Goal: Information Seeking & Learning: Learn about a topic

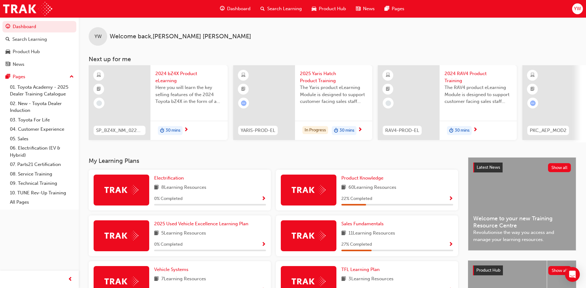
click at [236, 7] on span "Dashboard" at bounding box center [238, 8] width 23 height 7
click at [240, 6] on span "Dashboard" at bounding box center [238, 8] width 23 height 7
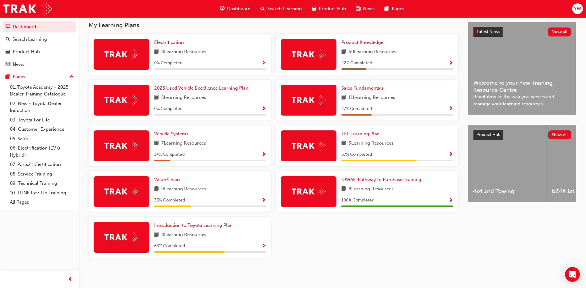
scroll to position [138, 0]
click at [164, 177] on span "Value Chain" at bounding box center [167, 180] width 26 height 6
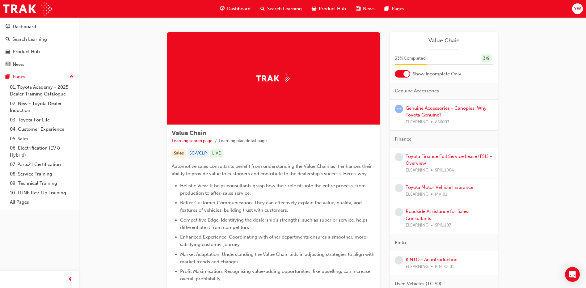
click at [425, 110] on link "Genuine Accessories - Canopies. Why Toyota Genuine?" at bounding box center [446, 111] width 81 height 13
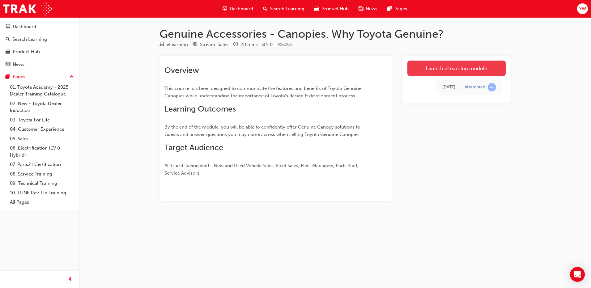
click at [431, 68] on link "Launch eLearning module" at bounding box center [456, 68] width 98 height 15
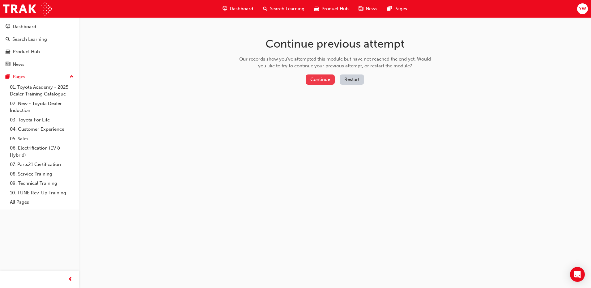
click at [319, 81] on button "Continue" at bounding box center [320, 80] width 29 height 10
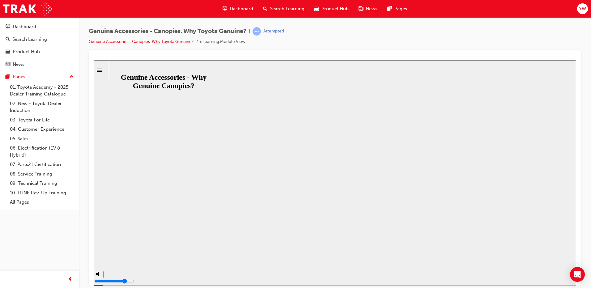
click at [117, 287] on button "Resume" at bounding box center [105, 290] width 23 height 7
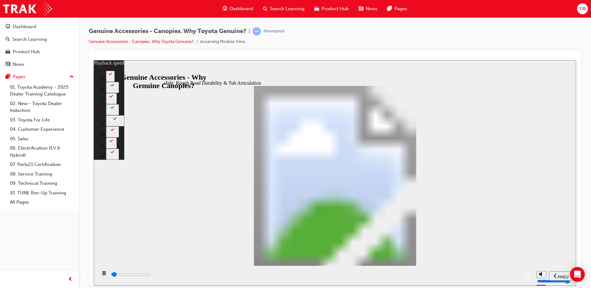
type input "1100"
type input "0"
type input "1100"
type input "0"
type input "1100"
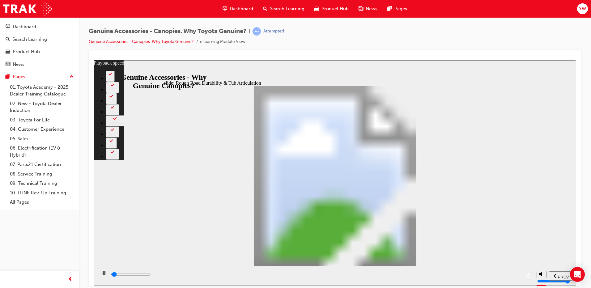
type input "0"
type input "1100"
type input "0"
type input "1100"
type input "0"
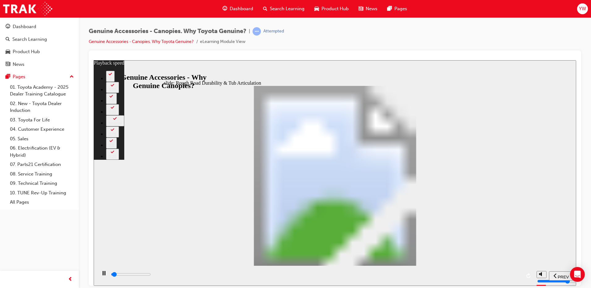
type input "1100"
type input "0"
type input "1200"
type input "0"
type input "1200"
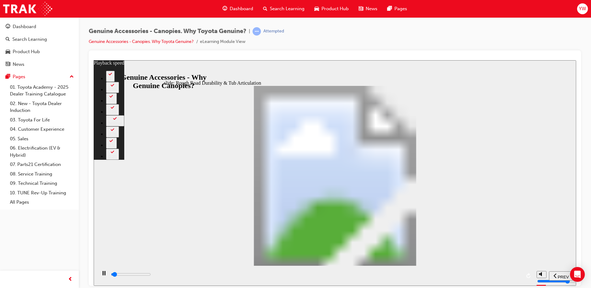
type input "0"
type input "1200"
type input "0"
type input "1200"
type input "0"
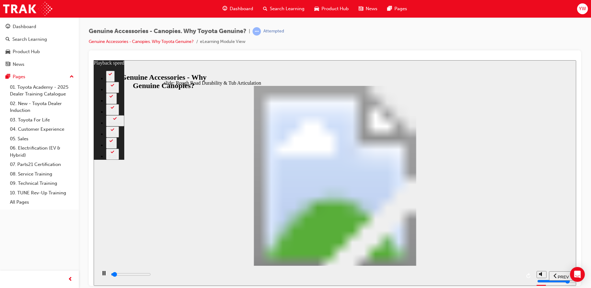
type input "1200"
type input "0"
type input "1200"
type input "0"
type input "1200"
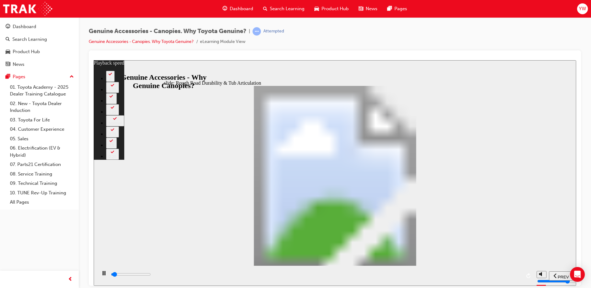
type input "0"
type input "1300"
type input "0"
type input "1300"
type input "0"
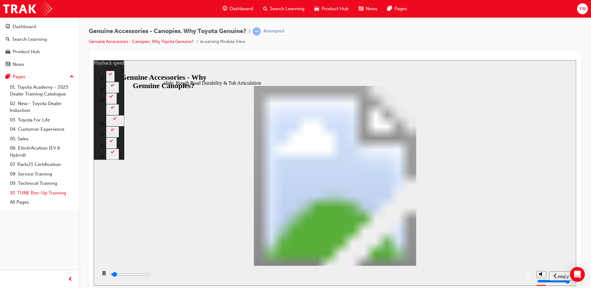
type input "1300"
type input "0"
type input "1300"
type input "0"
type input "1300"
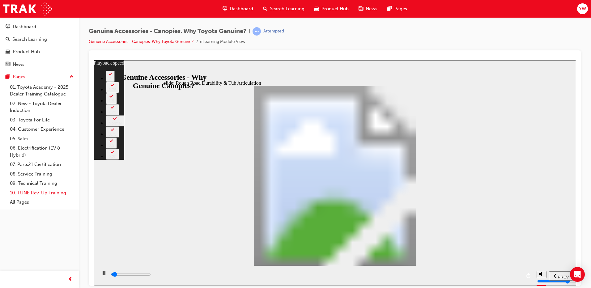
type input "0"
type input "1300"
type input "0"
type input "1400"
type input "0"
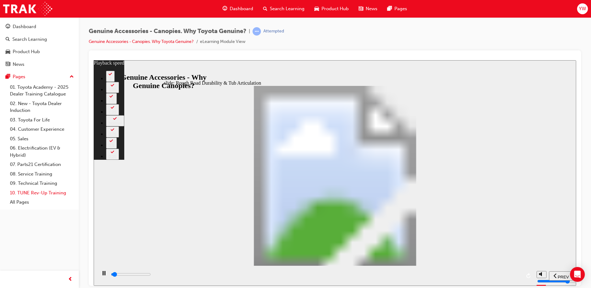
type input "1400"
type input "0"
type input "1400"
type input "0"
type input "1400"
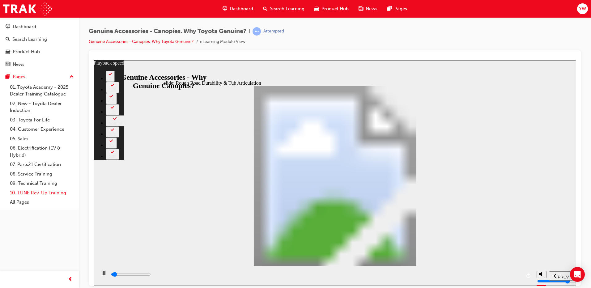
type input "0"
type input "1400"
type input "0"
type input "1400"
type input "0"
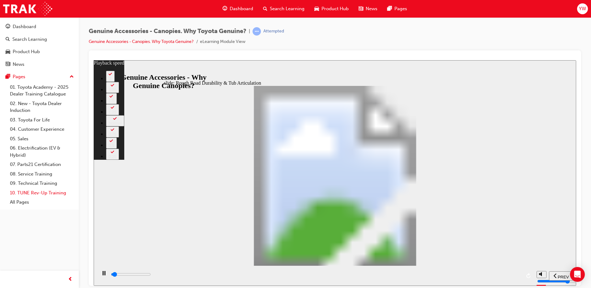
type input "1500"
type input "0"
type input "1500"
type input "0"
type input "1500"
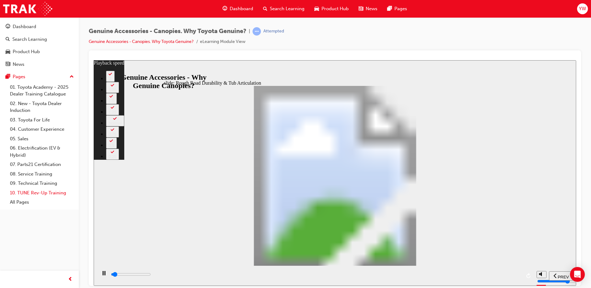
type input "0"
type input "1500"
type input "0"
type input "1500"
type input "0"
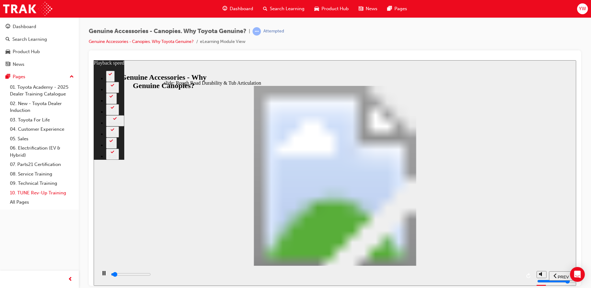
type input "1500"
type input "0"
type input "1600"
type input "0"
type input "1600"
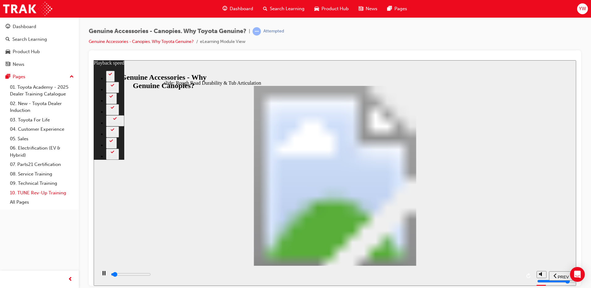
type input "0"
type input "1600"
type input "0"
type input "1600"
type input "0"
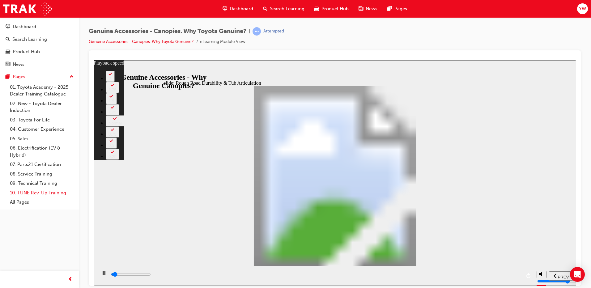
type input "1600"
type input "0"
type input "1600"
type input "0"
type input "1700"
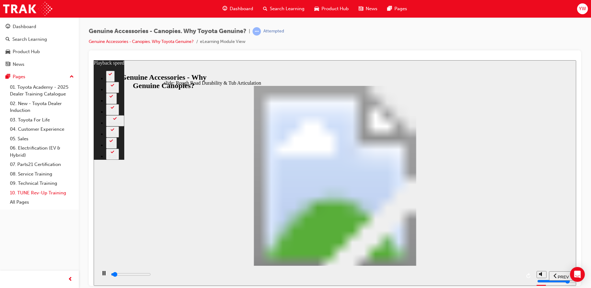
type input "0"
type input "1700"
type input "0"
type input "1700"
type input "0"
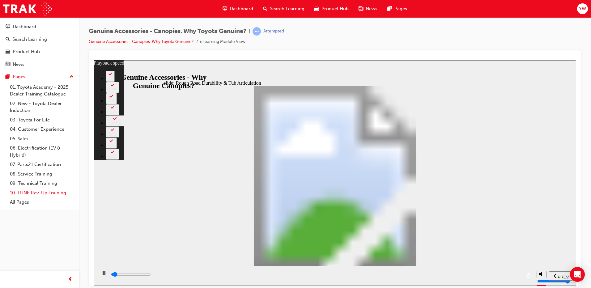
type input "1700"
type input "0"
type input "1700"
type input "0"
type input "1700"
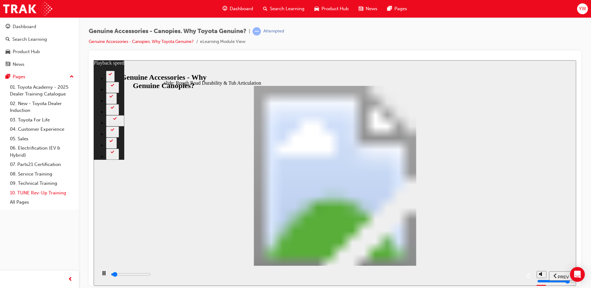
type input "0"
type input "1800"
type input "0"
type input "1800"
type input "0"
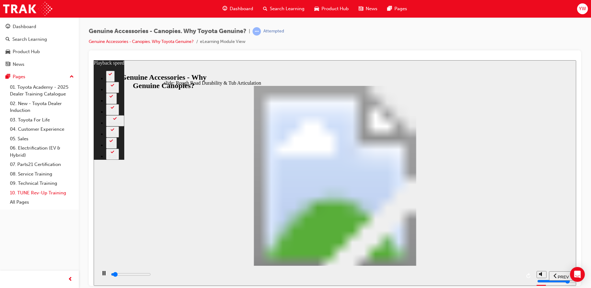
type input "1800"
type input "0"
type input "1800"
type input "0"
type input "1800"
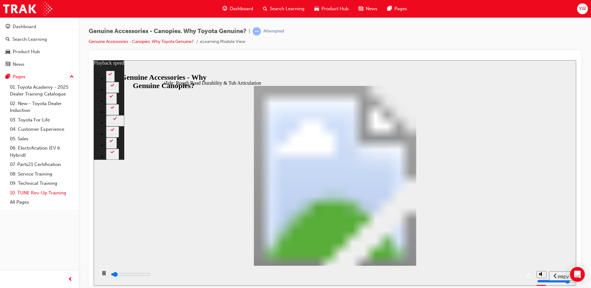
type input "1"
type input "1800"
type input "1"
type input "1900"
type input "1"
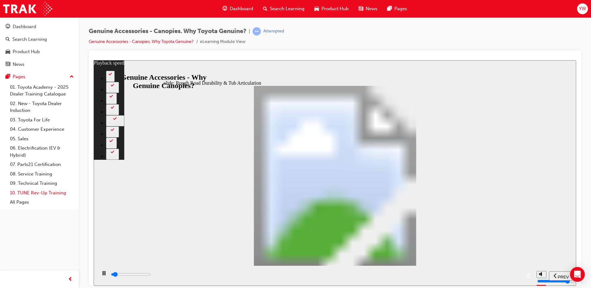
type input "1900"
type input "1"
type input "1900"
type input "1"
type input "1900"
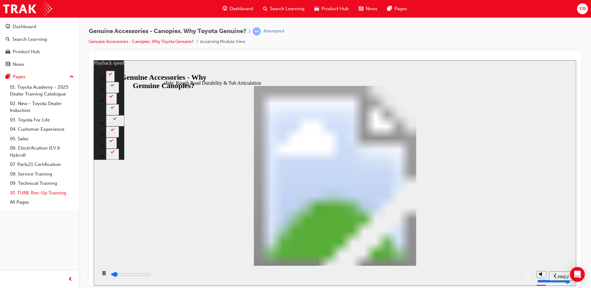
type input "1"
type input "1900"
type input "1"
type input "1900"
type input "1"
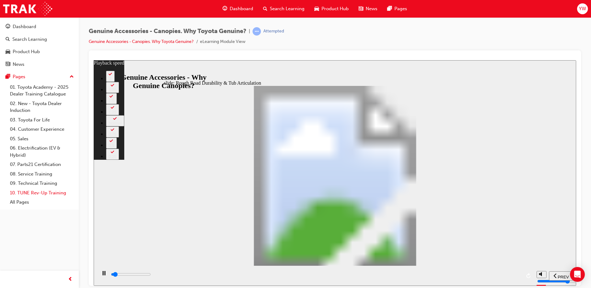
type input "2000"
type input "1"
type input "2000"
type input "1"
type input "2000"
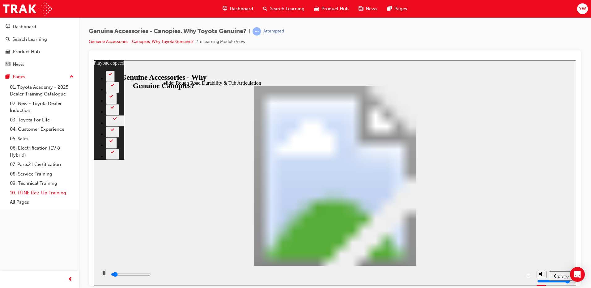
type input "1"
type input "2000"
type input "1"
type input "2000"
type input "1"
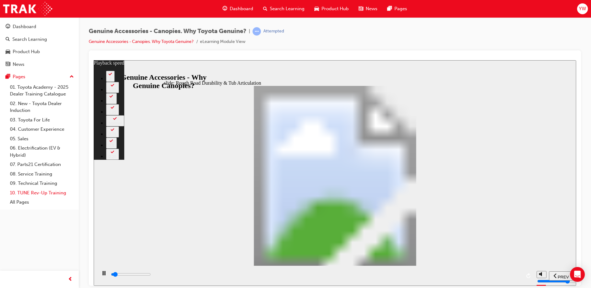
type input "2000"
type input "1"
type input "2100"
type input "1"
type input "2100"
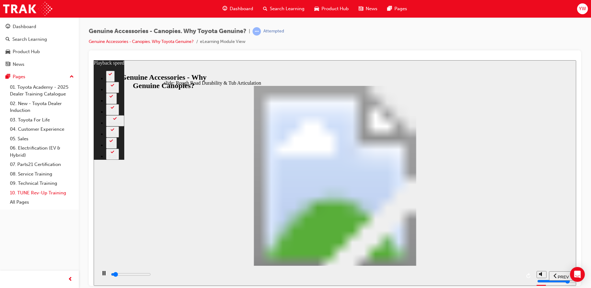
type input "1"
type input "2100"
type input "1"
type input "2100"
type input "1"
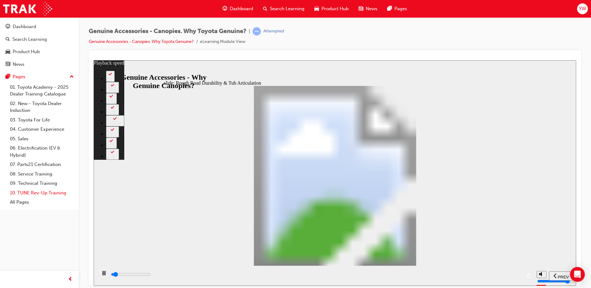
type input "2100"
type input "1"
type input "2100"
type input "1"
type input "2200"
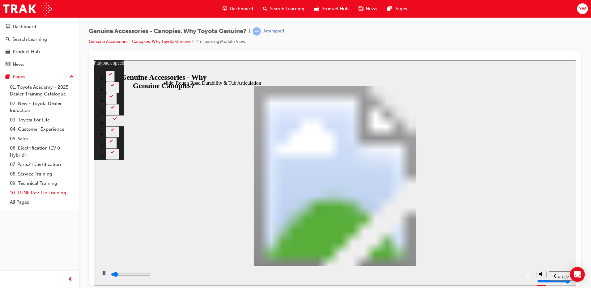
type input "1"
type input "2200"
type input "1"
type input "2200"
type input "1"
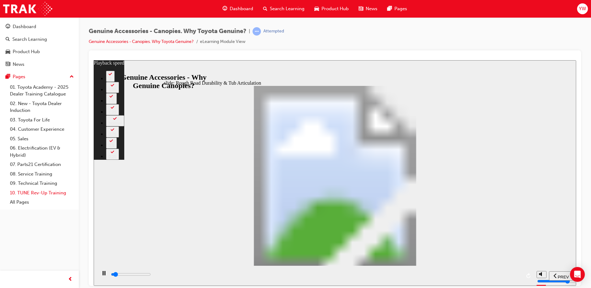
type input "2200"
type input "1"
type input "2200"
type input "1"
type input "2200"
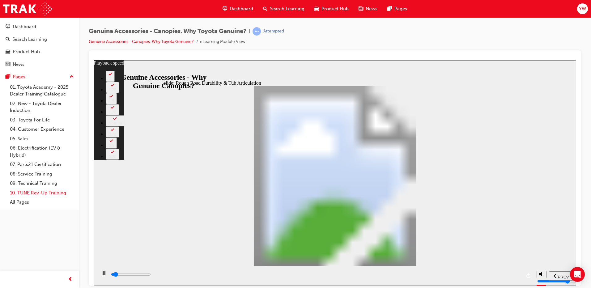
type input "1"
type input "2300"
type input "1"
type input "2400"
type input "1"
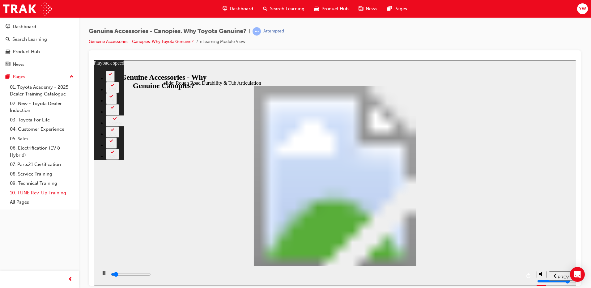
type input "2600"
type input "2"
type input "2900"
type input "2"
type input "3100"
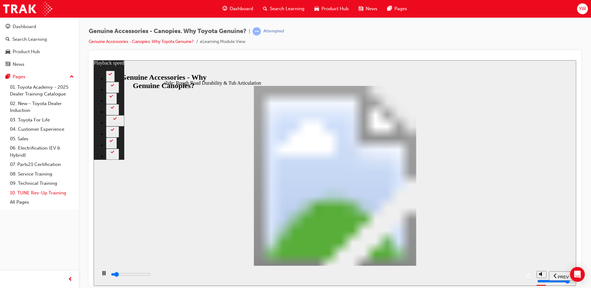
type input "2"
type input "3400"
type input "2"
type input "3700"
type input "3"
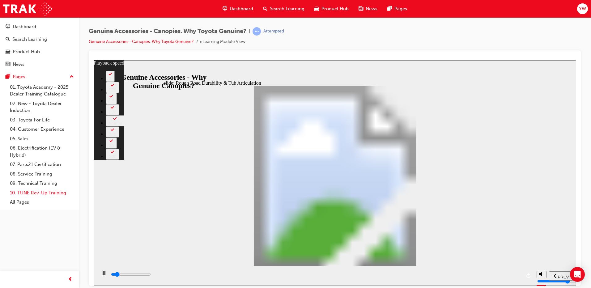
type input "3900"
type input "3"
type input "4200"
type input "3"
type input "4500"
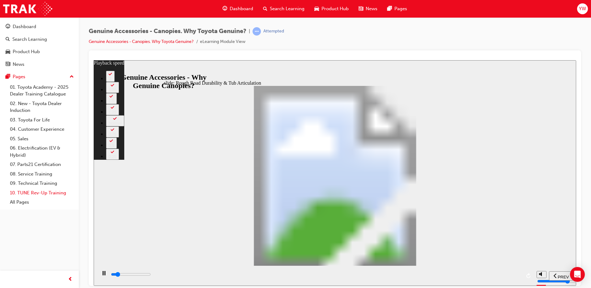
type input "3"
type input "4700"
type input "4"
type input "5000"
type input "4"
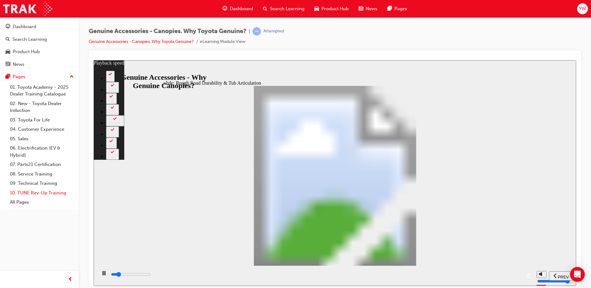
type input "5300"
type input "4"
type input "5500"
type input "4"
type input "5800"
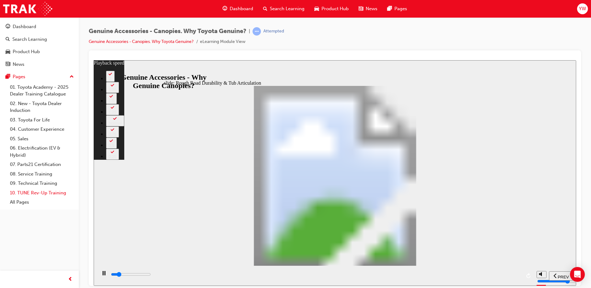
type input "5"
type input "6100"
type input "5"
type input "6300"
type input "5"
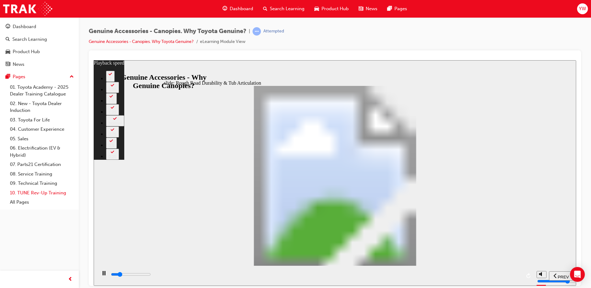
type input "6600"
type input "6"
type input "6900"
type input "6"
type input "7100"
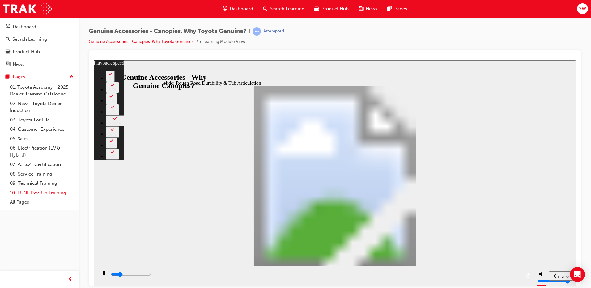
type input "6"
type input "7400"
type input "6"
type input "7700"
type input "7"
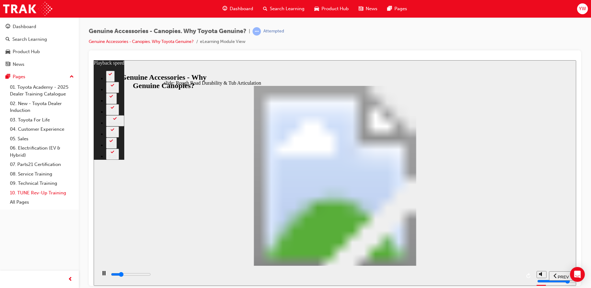
type input "7900"
type input "7"
type input "8200"
type input "7"
type input "8500"
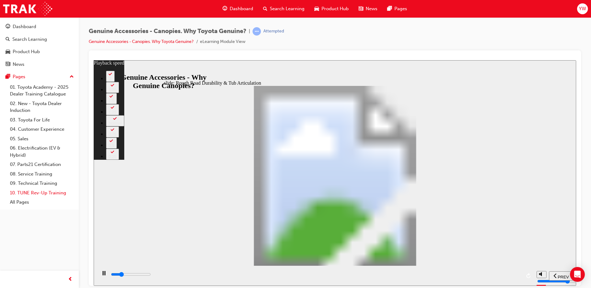
type input "7"
type input "8700"
type input "8"
type input "9000"
type input "8"
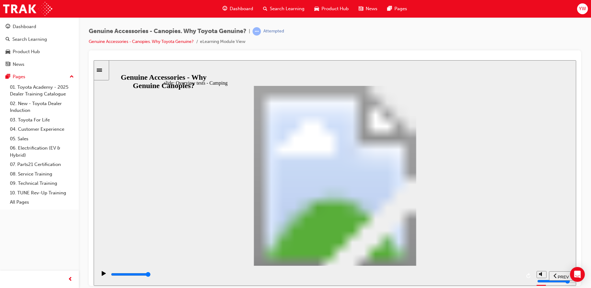
drag, startPoint x: 452, startPoint y: 122, endPoint x: 454, endPoint y: 125, distance: 3.8
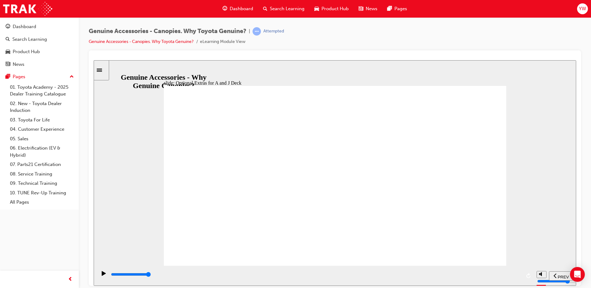
drag, startPoint x: 323, startPoint y: 218, endPoint x: 328, endPoint y: 226, distance: 9.4
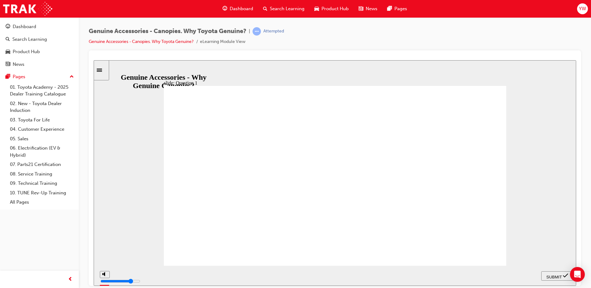
click at [554, 280] on button "SUBMIT" at bounding box center [557, 275] width 32 height 9
click at [548, 275] on span "SUBMIT" at bounding box center [554, 277] width 15 height 5
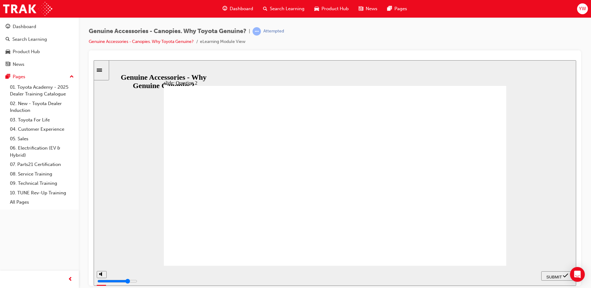
click at [558, 275] on span "SUBMIT" at bounding box center [554, 277] width 15 height 5
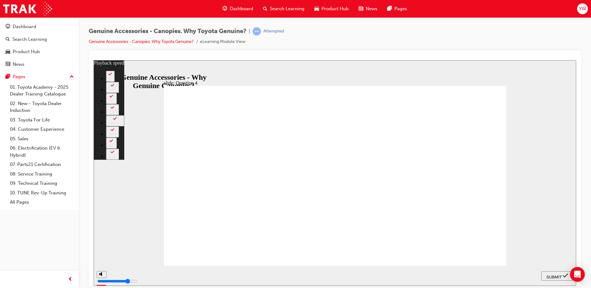
click at [552, 273] on div "SUBMIT" at bounding box center [557, 276] width 27 height 6
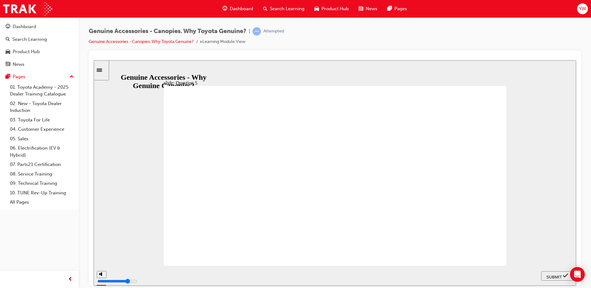
drag, startPoint x: 211, startPoint y: 229, endPoint x: 210, endPoint y: 238, distance: 9.0
click at [550, 275] on span "SUBMIT" at bounding box center [554, 277] width 15 height 5
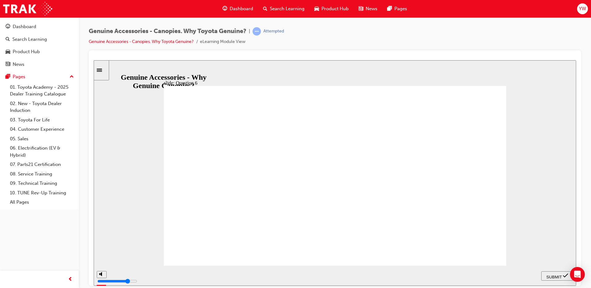
click at [548, 276] on span "SUBMIT" at bounding box center [554, 277] width 15 height 5
click at [556, 275] on span "SUBMIT" at bounding box center [554, 277] width 15 height 5
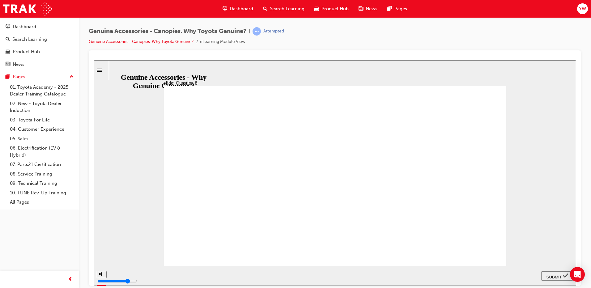
click at [552, 275] on span "SUBMIT" at bounding box center [554, 277] width 15 height 5
click at [555, 273] on div "SUBMIT" at bounding box center [557, 276] width 27 height 6
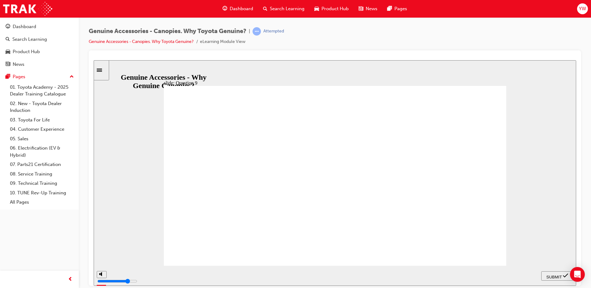
click at [237, 12] on div "Dashboard" at bounding box center [238, 8] width 40 height 13
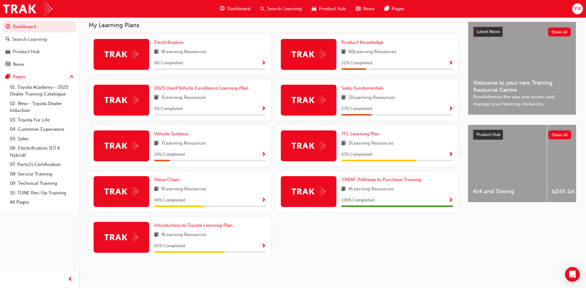
scroll to position [138, 0]
click at [173, 180] on span "Value Chain" at bounding box center [167, 180] width 26 height 6
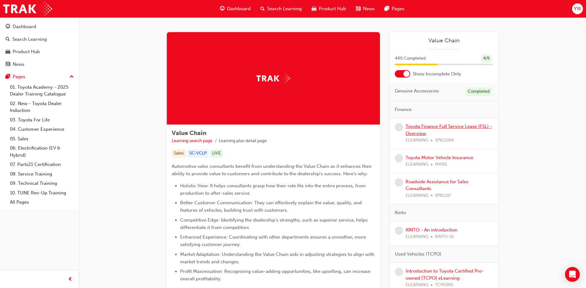
click at [420, 127] on link "Toyota Finance Full Service Lease (FSL) - Overview" at bounding box center [449, 130] width 87 height 13
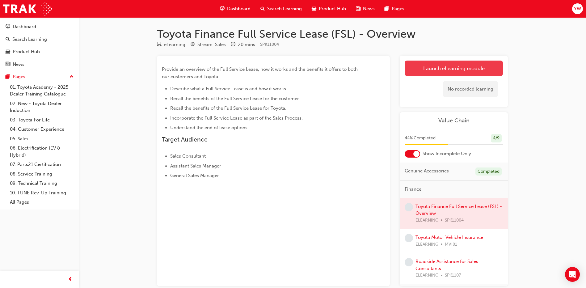
click at [416, 69] on link "Launch eLearning module" at bounding box center [454, 68] width 98 height 15
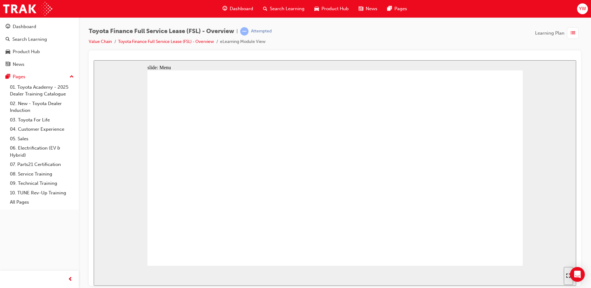
drag, startPoint x: 425, startPoint y: 143, endPoint x: 431, endPoint y: 167, distance: 24.9
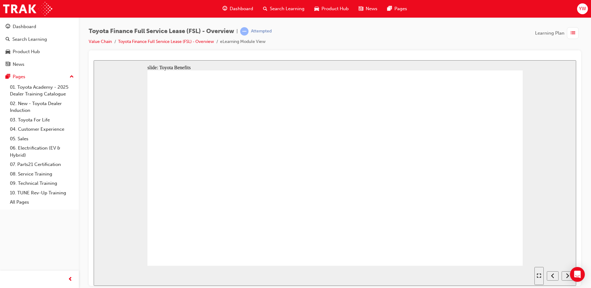
drag, startPoint x: 159, startPoint y: 95, endPoint x: 159, endPoint y: 92, distance: 3.1
drag, startPoint x: 164, startPoint y: 138, endPoint x: 172, endPoint y: 155, distance: 19.0
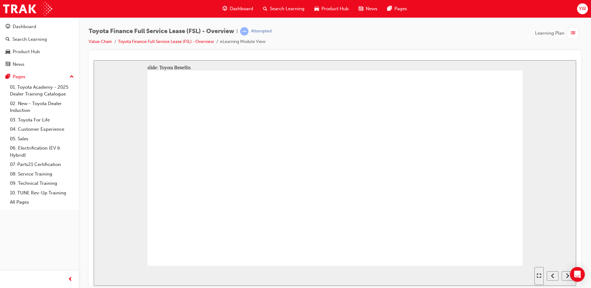
drag, startPoint x: 172, startPoint y: 155, endPoint x: 164, endPoint y: 164, distance: 12.3
drag, startPoint x: 169, startPoint y: 197, endPoint x: 312, endPoint y: 236, distance: 148.6
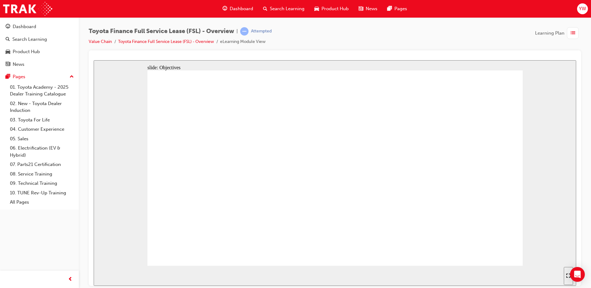
drag, startPoint x: 218, startPoint y: 151, endPoint x: 220, endPoint y: 163, distance: 11.9
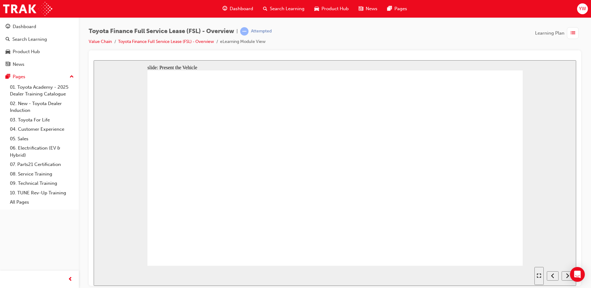
drag, startPoint x: 222, startPoint y: 181, endPoint x: 227, endPoint y: 187, distance: 7.8
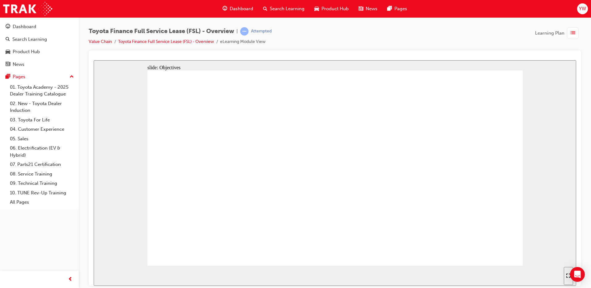
click at [569, 278] on div "next" at bounding box center [567, 276] width 7 height 6
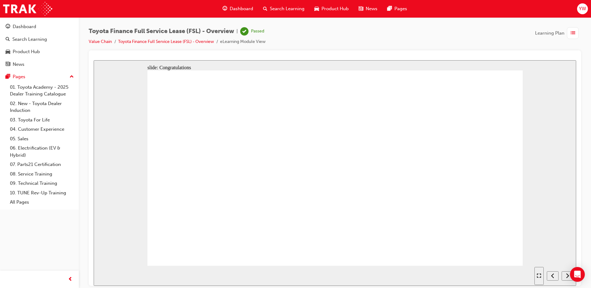
click at [567, 276] on icon "next" at bounding box center [567, 276] width 3 height 6
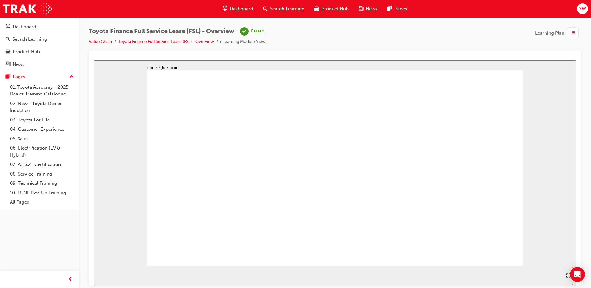
drag, startPoint x: 192, startPoint y: 103, endPoint x: 500, endPoint y: 102, distance: 308.2
drag, startPoint x: 451, startPoint y: 100, endPoint x: 131, endPoint y: 100, distance: 320.0
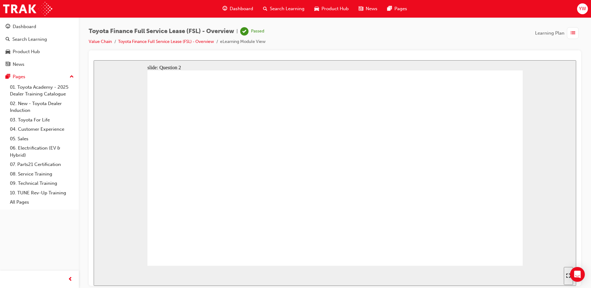
click at [131, 100] on div "slide: Question 2 Toyota Finance: FULL SERVICE LEASE Which of the following is …" at bounding box center [335, 173] width 483 height 226
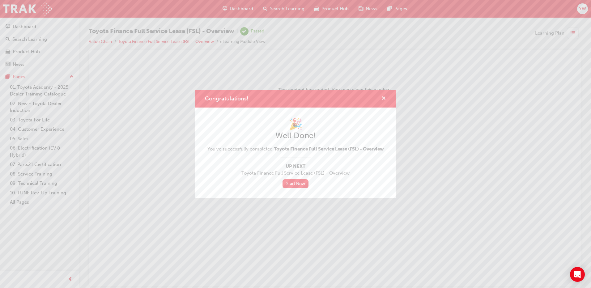
click at [383, 100] on span "cross-icon" at bounding box center [384, 99] width 5 height 6
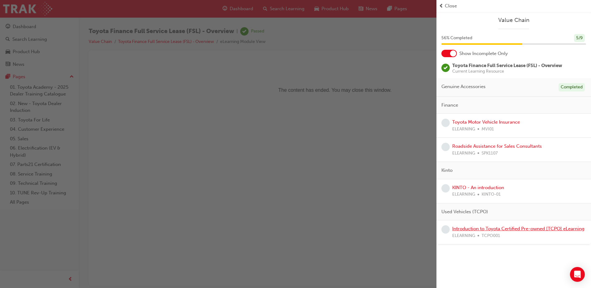
click at [479, 230] on link "Introduction to Toyota Certified Pre-owned [TCPO] eLearning" at bounding box center [518, 229] width 132 height 6
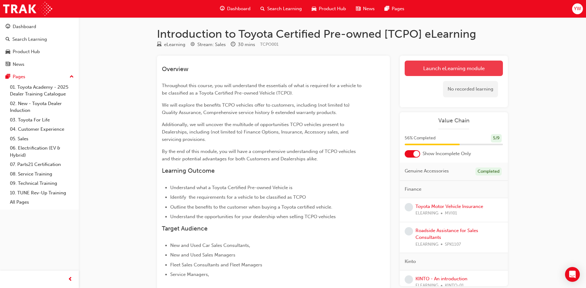
click at [439, 69] on link "Launch eLearning module" at bounding box center [454, 68] width 98 height 15
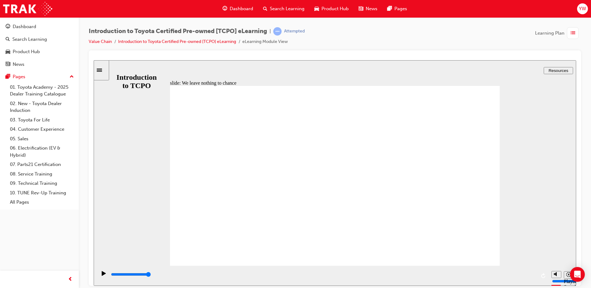
drag, startPoint x: 462, startPoint y: 96, endPoint x: 455, endPoint y: 96, distance: 6.8
